Goal: Task Accomplishment & Management: Manage account settings

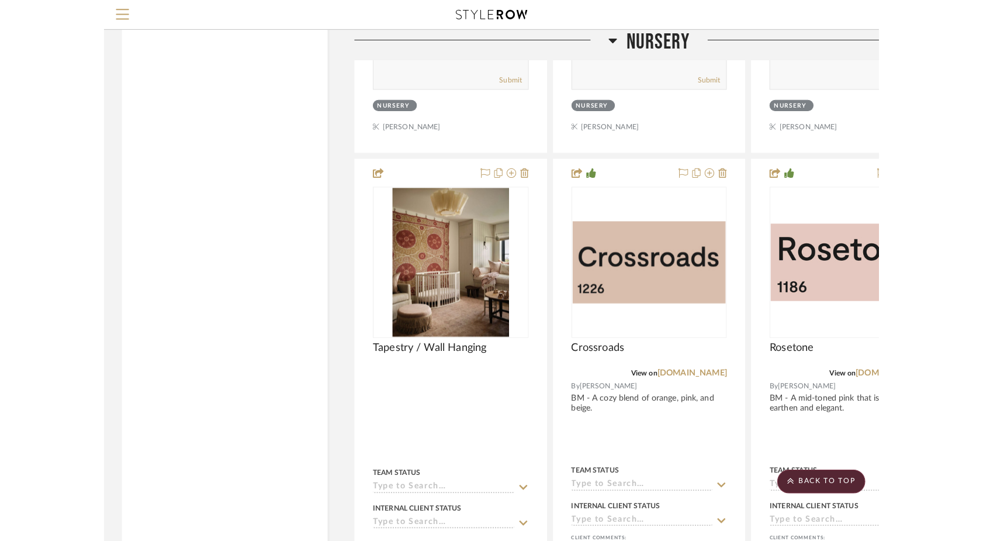
scroll to position [13276, 0]
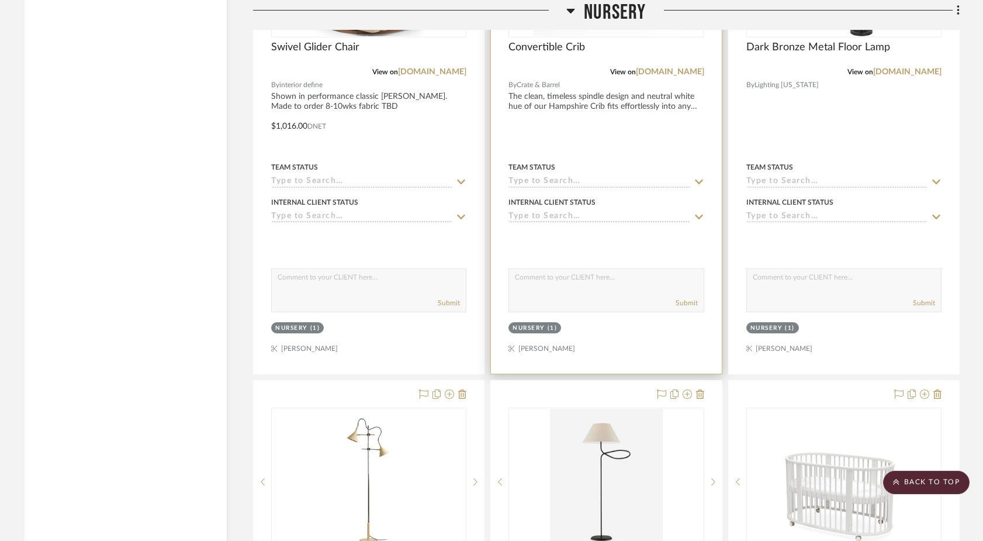
scroll to position [11607, 0]
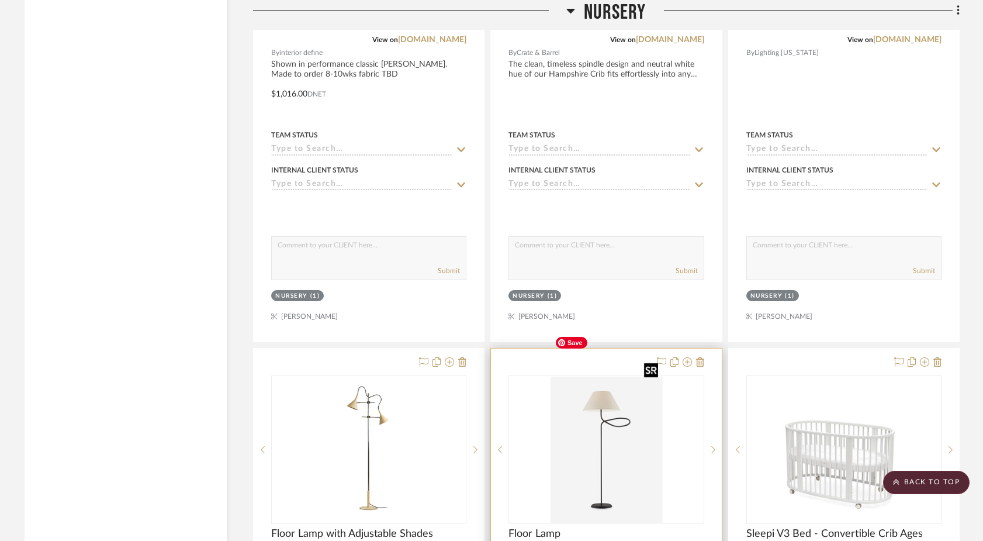
click at [610, 400] on img "0" at bounding box center [606, 449] width 112 height 146
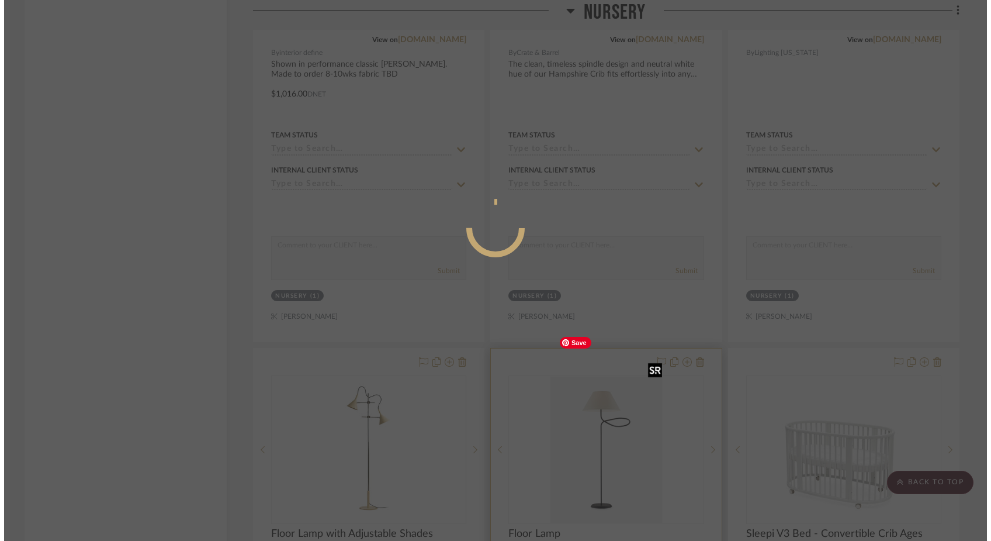
scroll to position [0, 0]
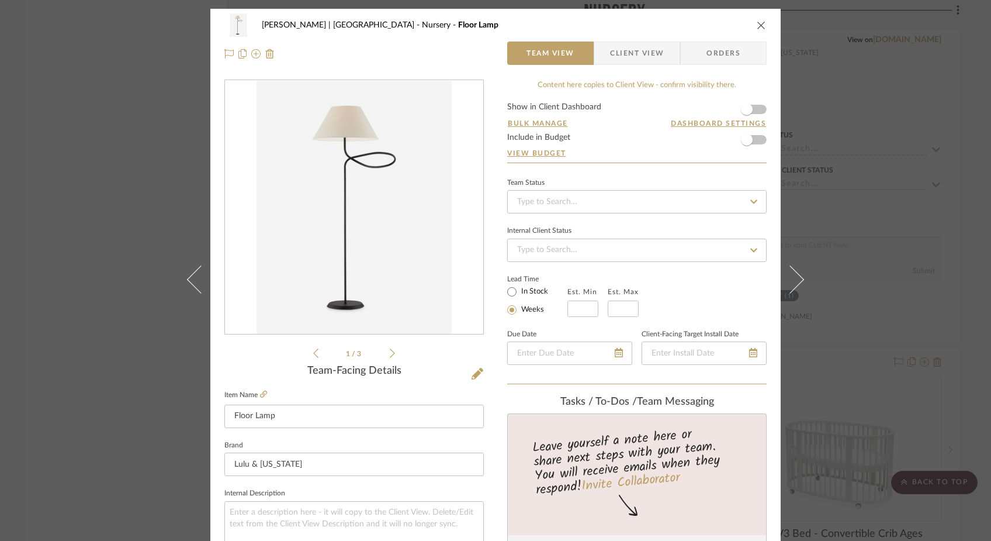
click at [140, 196] on div "Ferree | Brooklyn Heights Nursery Floor Lamp Team View Client View Orders 1 / 3…" at bounding box center [495, 270] width 991 height 541
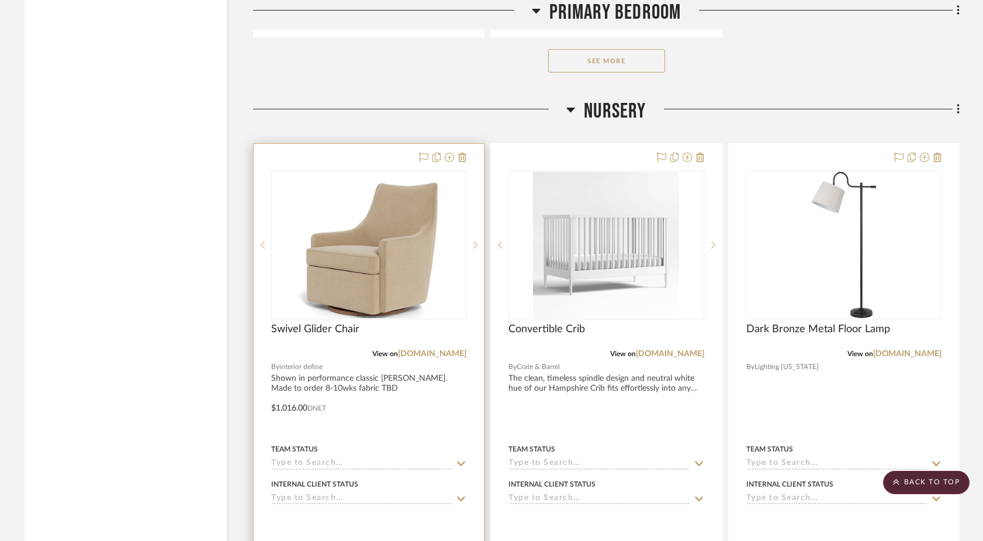
scroll to position [11237, 0]
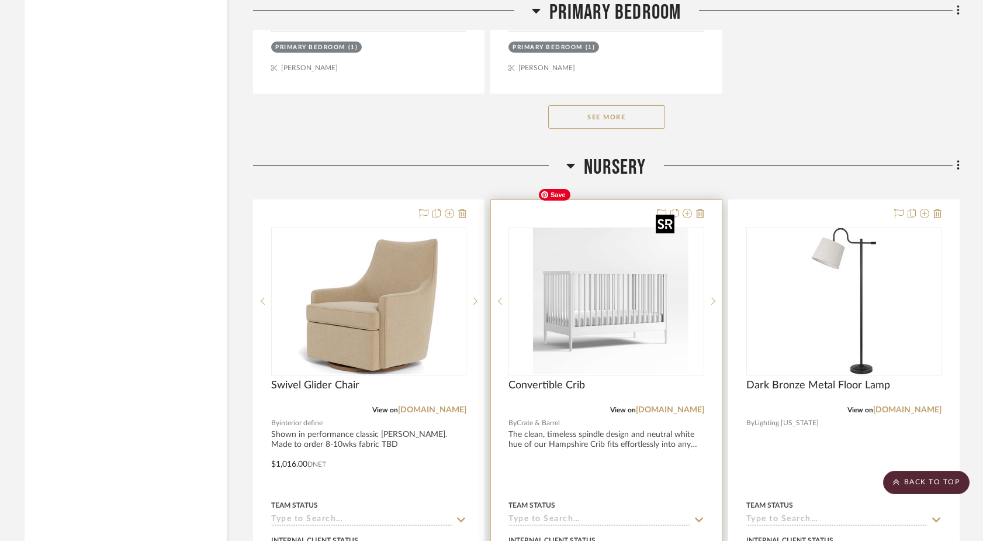
click at [626, 290] on div at bounding box center [605, 301] width 195 height 148
click at [645, 406] on link "[DOMAIN_NAME]" at bounding box center [670, 410] width 68 height 8
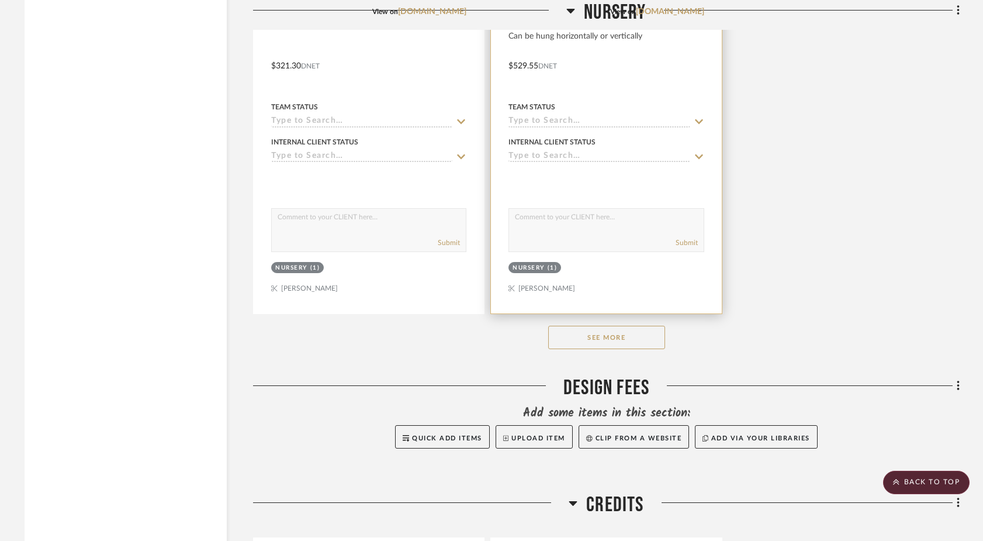
scroll to position [12699, 0]
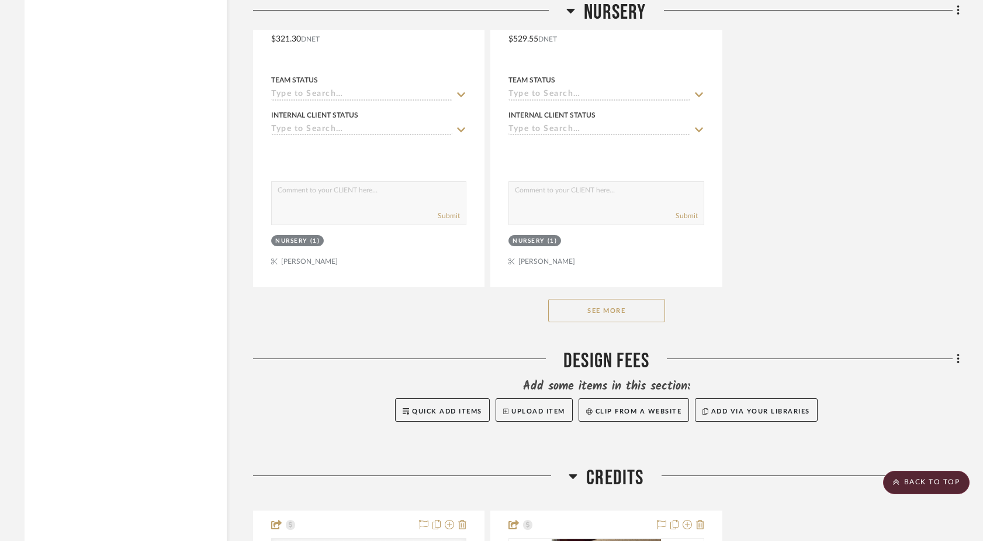
click at [581, 299] on button "See More" at bounding box center [606, 310] width 117 height 23
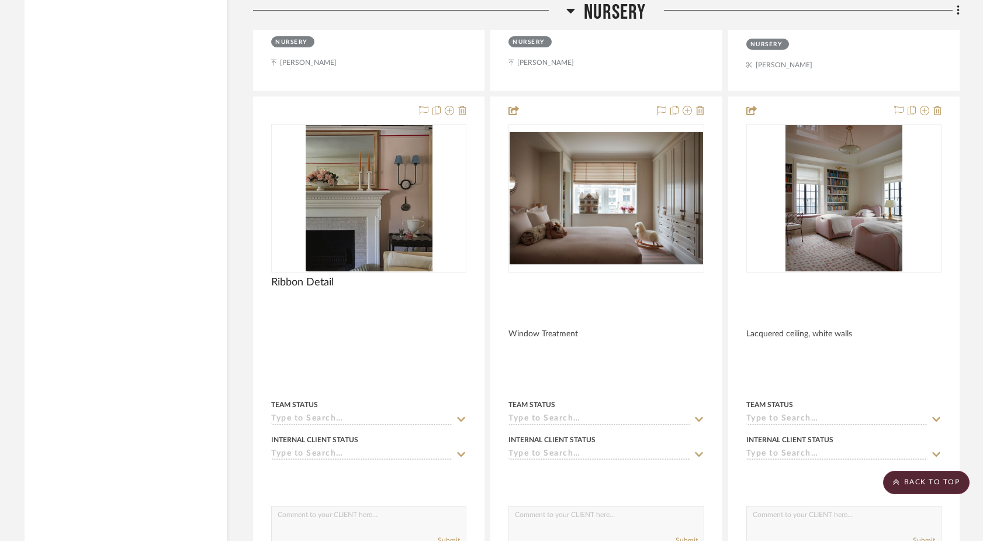
scroll to position [13391, 0]
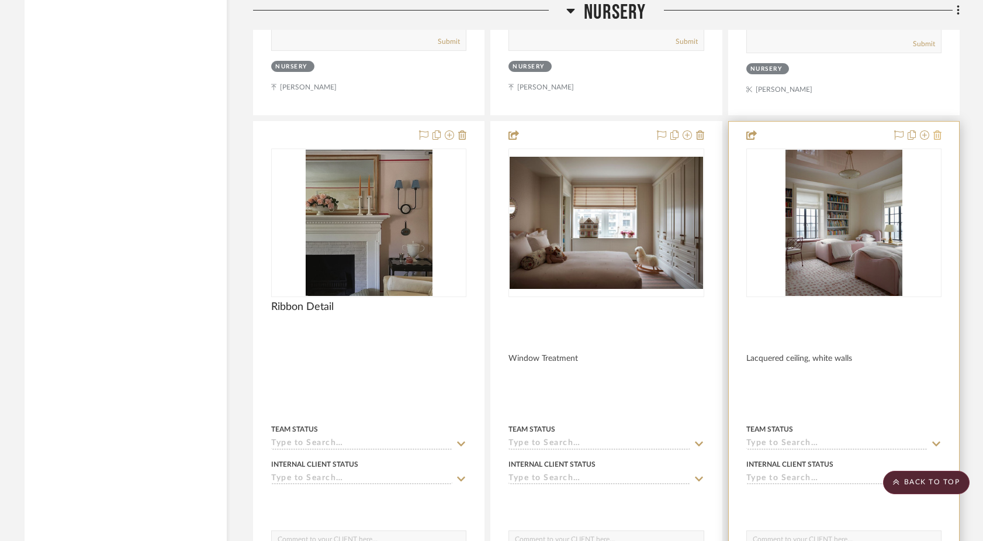
click at [939, 130] on icon at bounding box center [937, 134] width 8 height 9
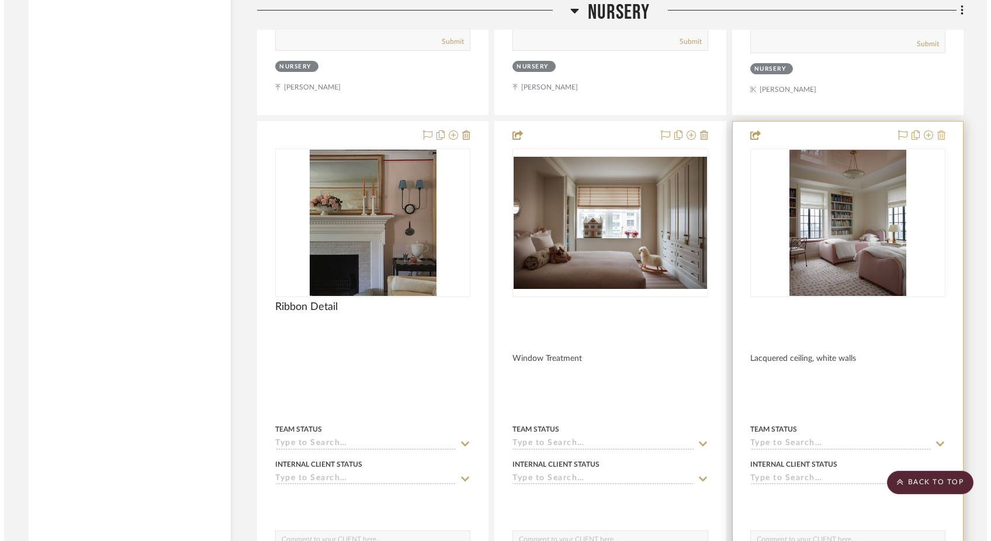
scroll to position [0, 0]
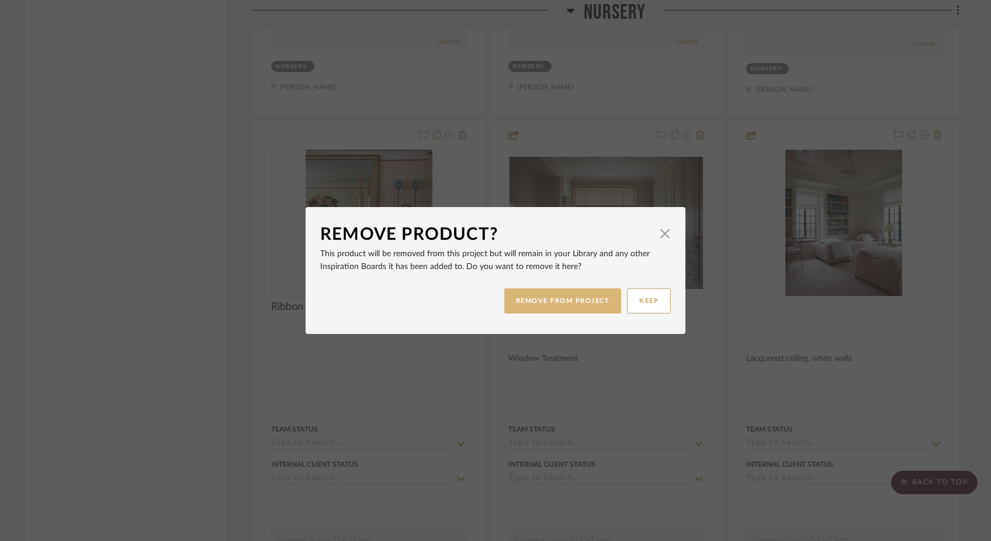
click at [578, 300] on button "REMOVE FROM PROJECT" at bounding box center [562, 300] width 117 height 25
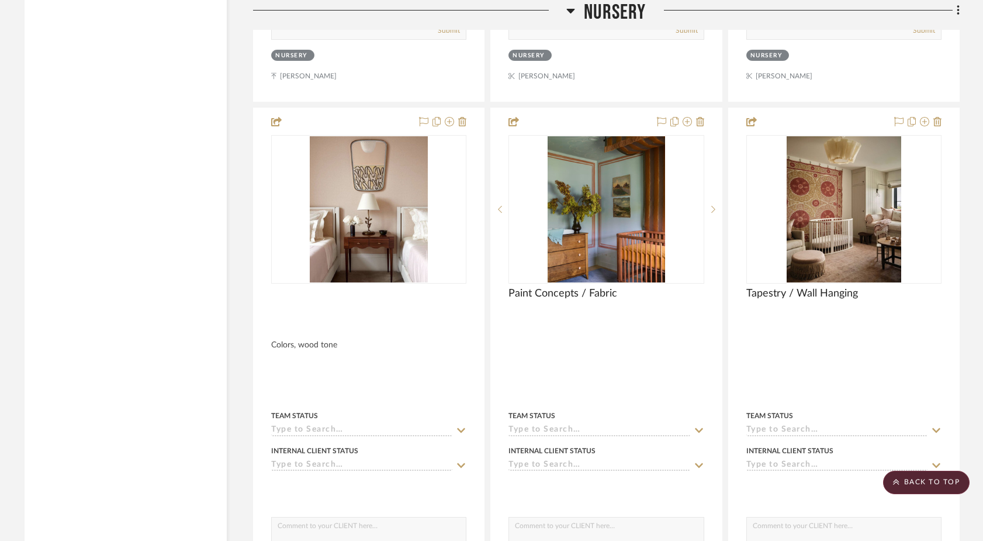
scroll to position [13926, 0]
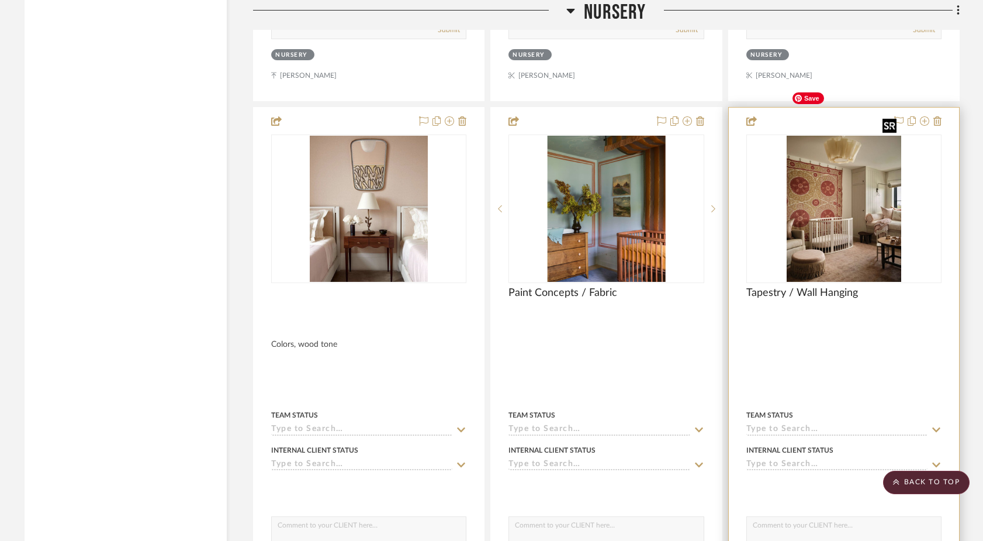
click at [821, 216] on img "0" at bounding box center [844, 209] width 115 height 146
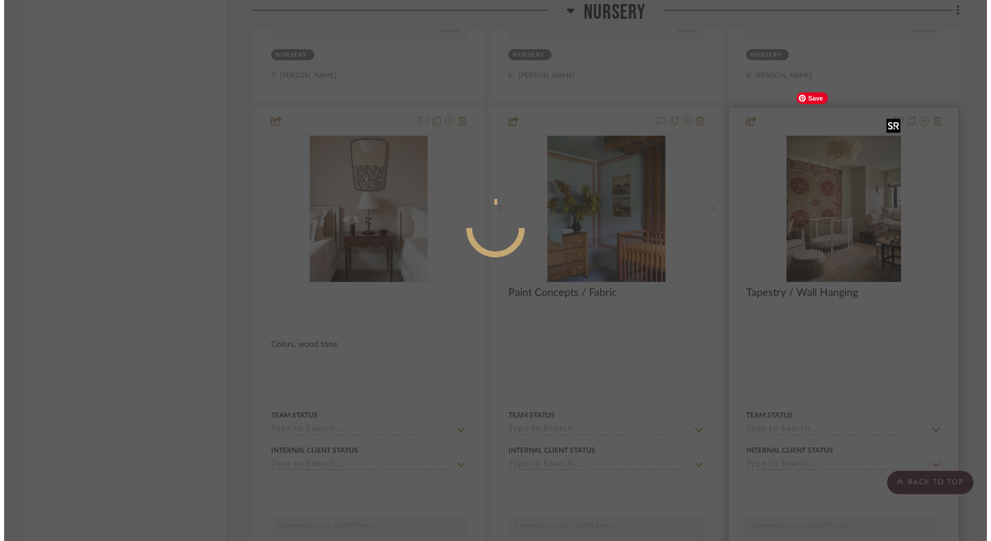
scroll to position [0, 0]
